Goal: Task Accomplishment & Management: Use online tool/utility

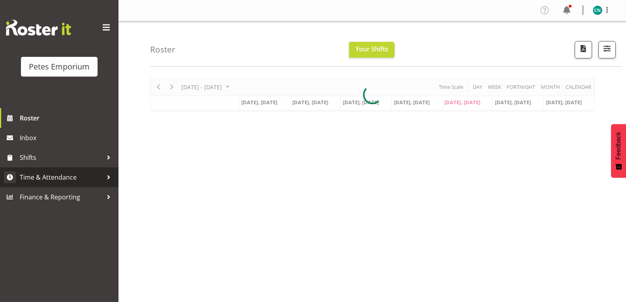
click at [64, 180] on span "Time & Attendance" at bounding box center [61, 178] width 83 height 12
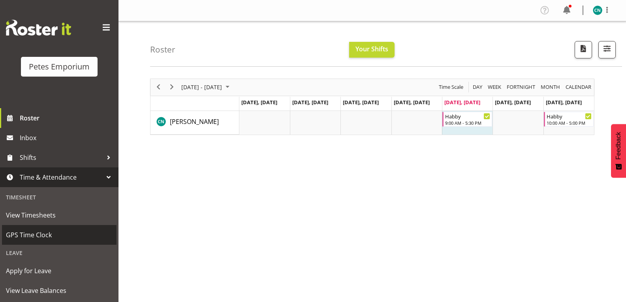
click at [30, 234] on span "GPS Time Clock" at bounding box center [59, 235] width 107 height 12
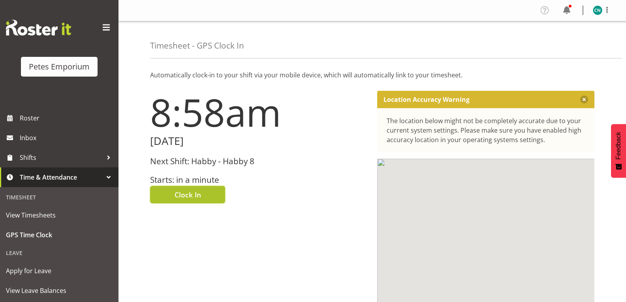
click at [198, 196] on span "Clock In" at bounding box center [188, 195] width 26 height 10
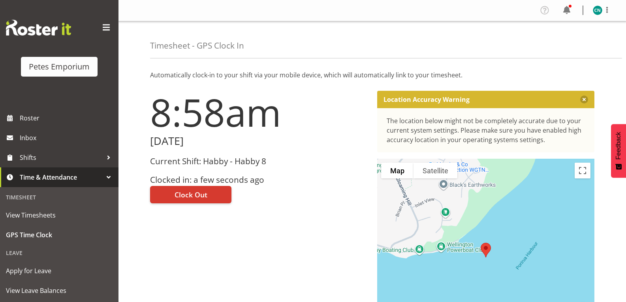
click at [594, 10] on img at bounding box center [597, 10] width 9 height 9
click at [560, 42] on link "Log Out" at bounding box center [574, 41] width 76 height 14
